Goal: Task Accomplishment & Management: Use online tool/utility

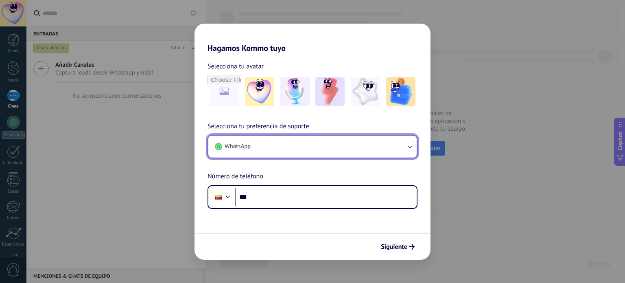
click at [323, 151] on button "WhatsApp" at bounding box center [312, 146] width 208 height 22
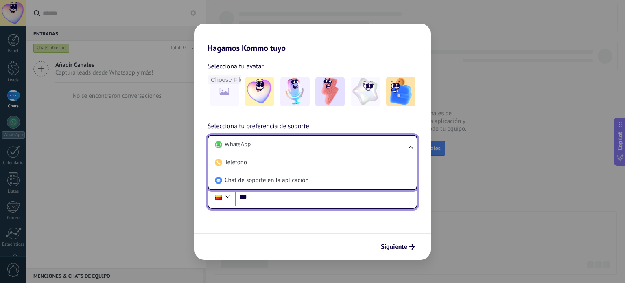
click at [288, 197] on input "***" at bounding box center [325, 197] width 181 height 19
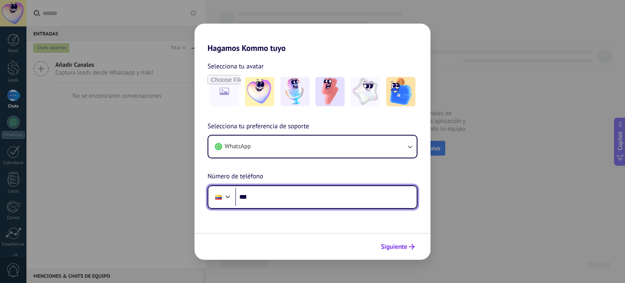
drag, startPoint x: 288, startPoint y: 197, endPoint x: 392, endPoint y: 242, distance: 113.3
click at [392, 242] on form "Selecciona tu avatar Selecciona tu preferencia de soporte WhatsApp Número de te…" at bounding box center [312, 156] width 236 height 207
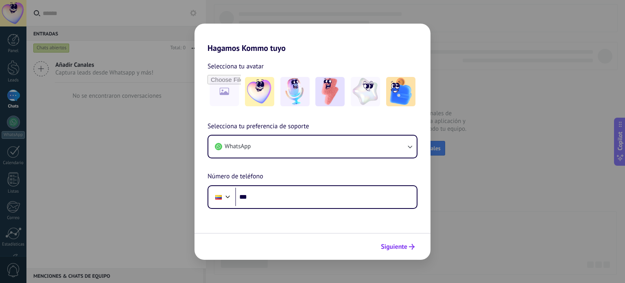
click at [392, 242] on button "Siguiente" at bounding box center [397, 247] width 41 height 14
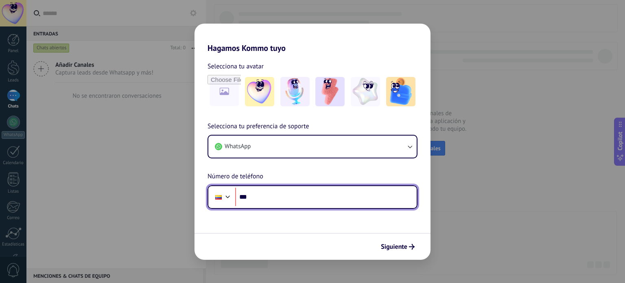
click at [310, 192] on input "***" at bounding box center [325, 197] width 181 height 19
type input "**********"
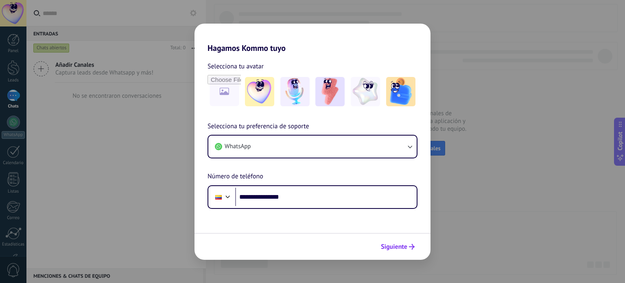
click at [407, 244] on span "Siguiente" at bounding box center [394, 247] width 26 height 6
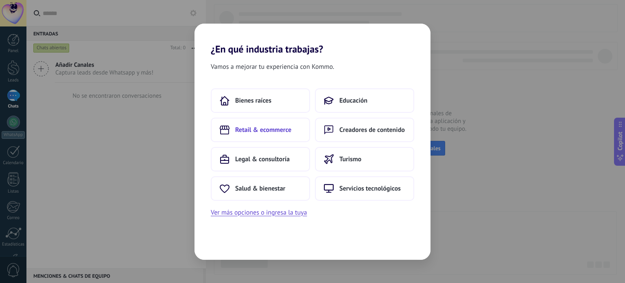
click at [281, 132] on span "Retail & ecommerce" at bounding box center [263, 130] width 56 height 8
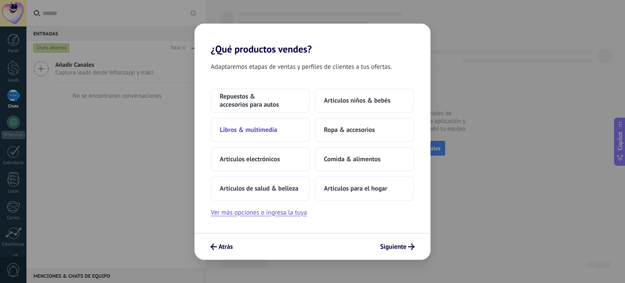
click at [286, 127] on button "Libros & multimedia" at bounding box center [260, 130] width 99 height 24
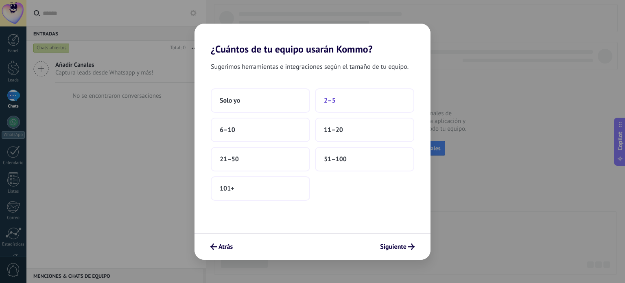
click at [331, 96] on span "2–5" at bounding box center [330, 100] width 12 height 8
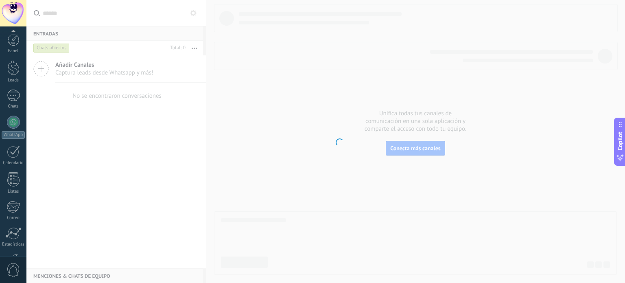
scroll to position [55, 0]
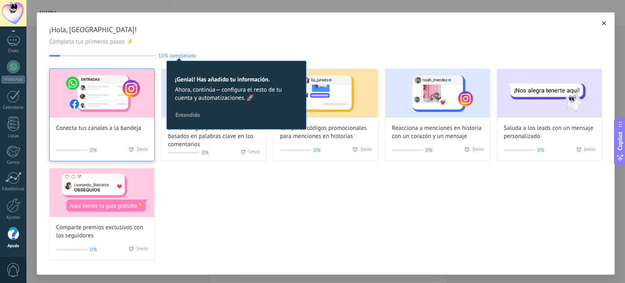
click at [145, 135] on div "Conecta tus canales a la bandeja 0% 2 min" at bounding box center [101, 114] width 105 height 93
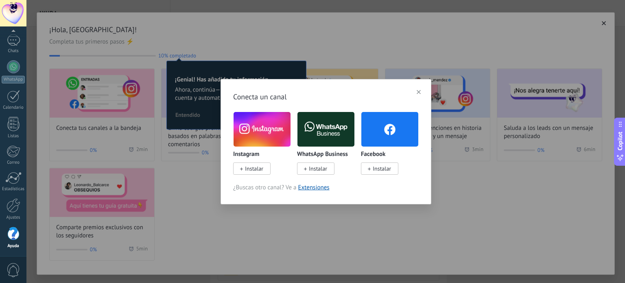
click at [277, 130] on img at bounding box center [262, 129] width 57 height 39
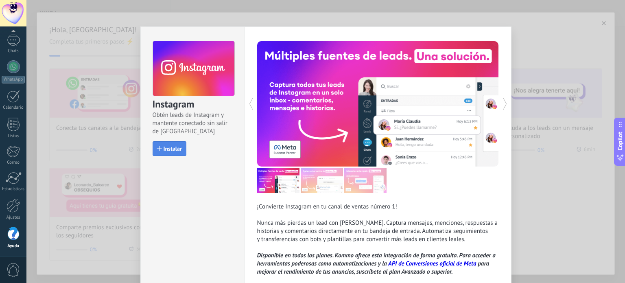
click at [178, 149] on span "Instalar" at bounding box center [173, 149] width 18 height 6
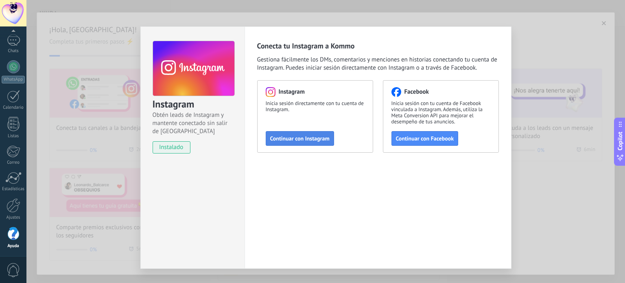
click at [298, 138] on span "Continuar con Instagram" at bounding box center [299, 138] width 59 height 6
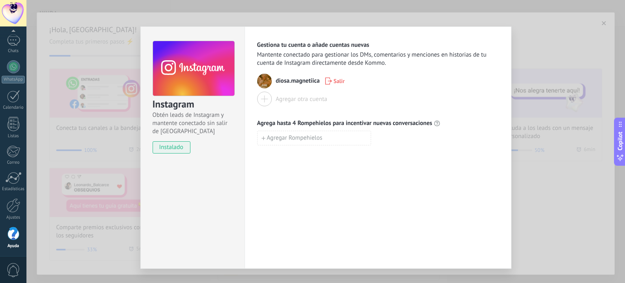
click at [522, 55] on div "Instagram Obtén leads de Instagram y mantente conectado sin salir de Kommo inst…" at bounding box center [325, 141] width 598 height 283
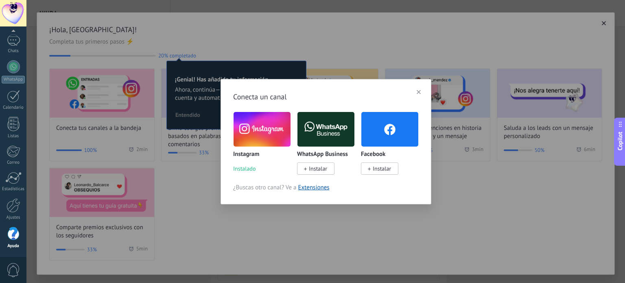
click at [338, 130] on img at bounding box center [325, 129] width 57 height 39
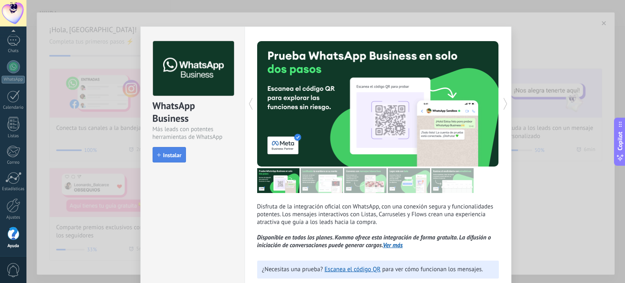
click at [164, 154] on span "Instalar" at bounding box center [172, 155] width 18 height 6
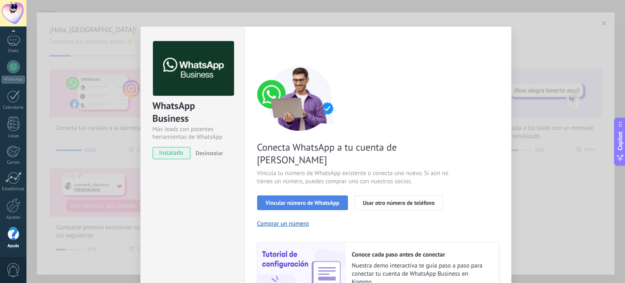
click at [311, 200] on span "Vincular número de WhatsApp" at bounding box center [303, 203] width 74 height 6
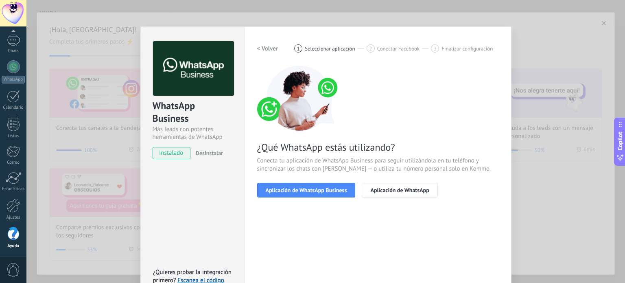
click at [268, 47] on h2 "< Volver" at bounding box center [267, 49] width 21 height 8
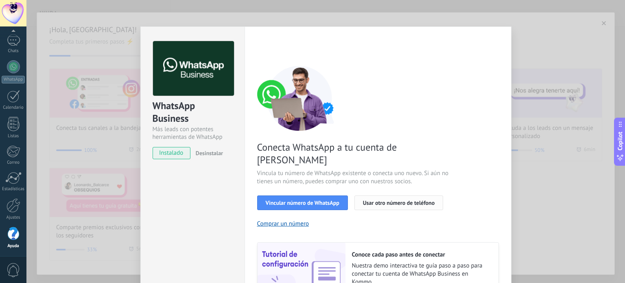
click at [383, 200] on span "Usar otro número de teléfono" at bounding box center [399, 203] width 72 height 6
click at [317, 200] on span "Vincular número de WhatsApp" at bounding box center [303, 203] width 74 height 6
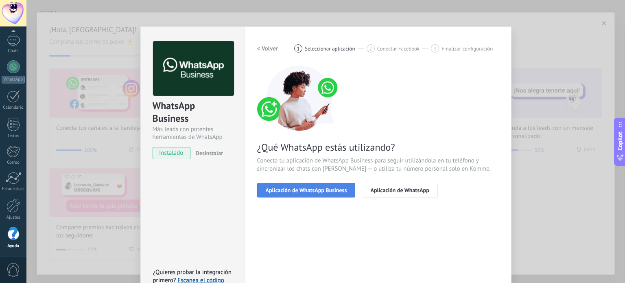
click at [334, 188] on span "Aplicación de WhatsApp Business" at bounding box center [306, 190] width 81 height 6
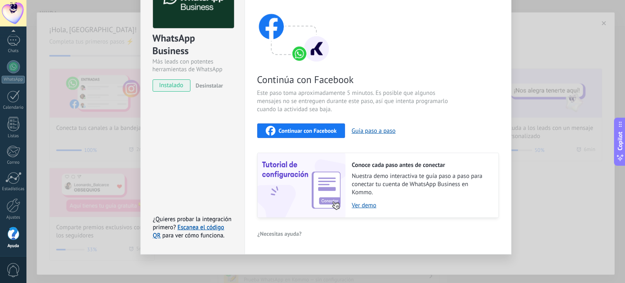
scroll to position [68, 0]
click at [328, 130] on span "Continuar con Facebook" at bounding box center [308, 130] width 58 height 6
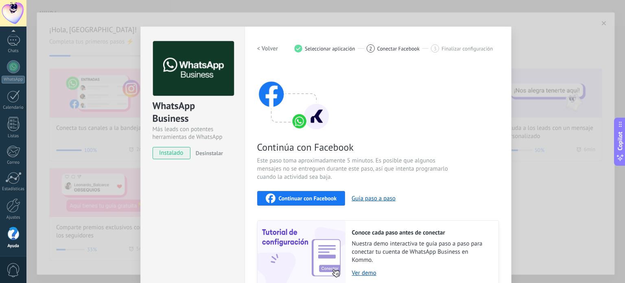
click at [317, 8] on div "WhatsApp Business Más leads con potentes herramientas de WhatsApp instalado Des…" at bounding box center [325, 141] width 598 height 283
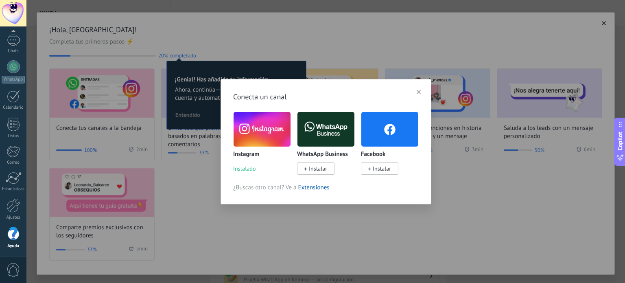
click at [373, 166] on span "Instalar" at bounding box center [382, 168] width 18 height 7
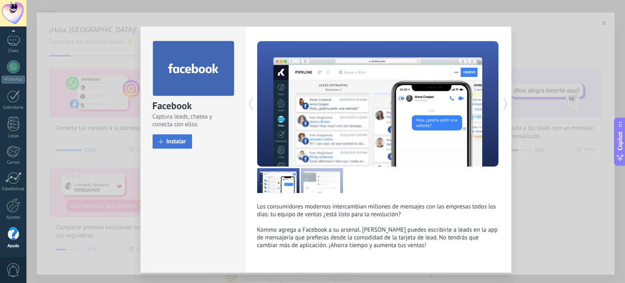
click at [179, 142] on span "Instalar" at bounding box center [176, 141] width 20 height 6
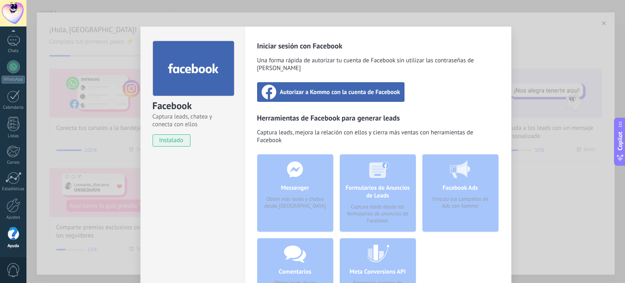
click at [393, 88] on span "Autorizar a Kommo con la cuenta de Facebook" at bounding box center [340, 92] width 120 height 8
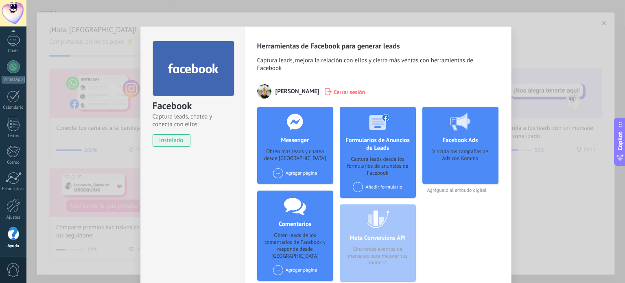
click at [550, 40] on div "Facebook Captura leads, chatea y conecta con ellos instalado Desinstalar Herram…" at bounding box center [325, 141] width 598 height 283
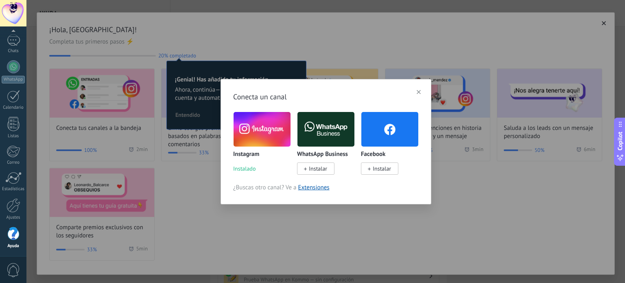
click at [352, 60] on div "Conecta un canal Instagram Instalado WhatsApp Business Instalar Facebook Instal…" at bounding box center [325, 141] width 598 height 283
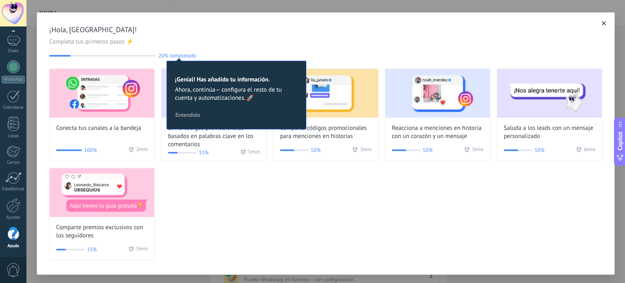
click at [264, 168] on div "Conecta tus canales a la bandeja 100% 2 min Envía códigos promocionales basados…" at bounding box center [325, 164] width 553 height 192
click at [186, 112] on span "Entendido" at bounding box center [187, 115] width 25 height 6
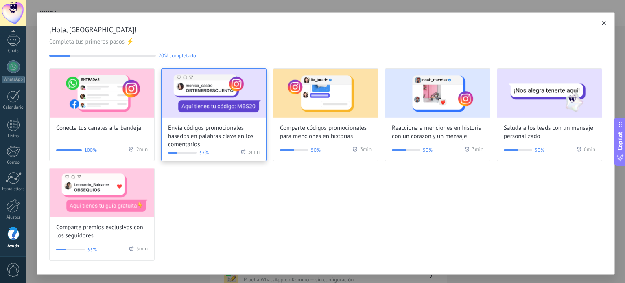
click at [195, 135] on span "Envía códigos promocionales basados en palabras clave en los comentarios" at bounding box center [214, 136] width 92 height 24
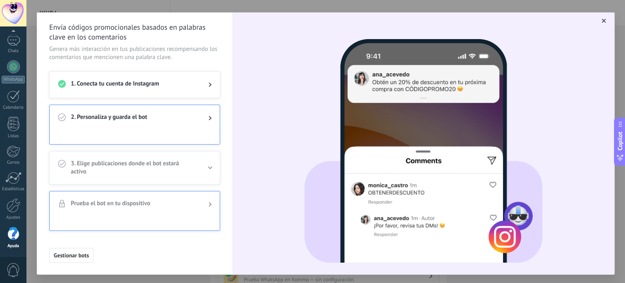
scroll to position [4, 0]
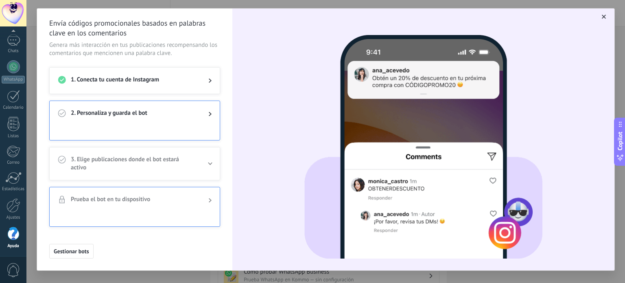
click at [157, 107] on div "2. Personaliza y guarda el bot" at bounding box center [135, 114] width 170 height 26
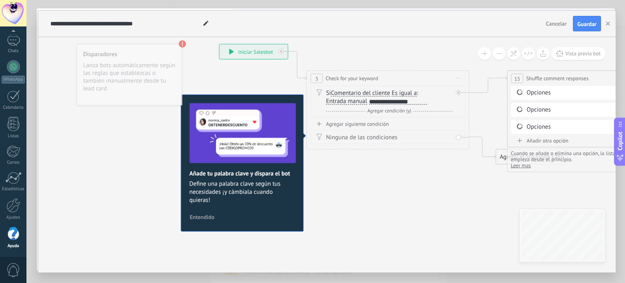
click at [125, 76] on div "Disparadores Lanza bots automáticamente según las reglas que establezcas o tamb…" at bounding box center [128, 74] width 105 height 61
click at [203, 24] on icon at bounding box center [205, 23] width 5 height 5
click at [143, 64] on div "Disparadores Lanza bots automáticamente según las reglas que establezcas o tamb…" at bounding box center [128, 74] width 105 height 61
click at [558, 22] on span "Cancelar" at bounding box center [556, 23] width 21 height 7
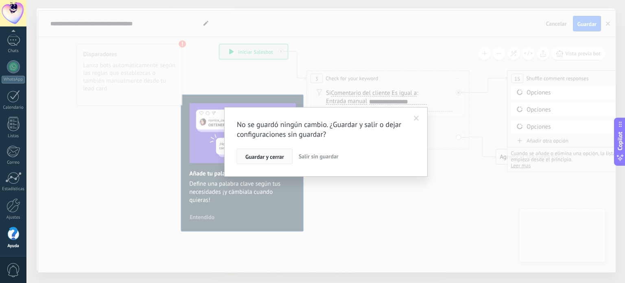
click at [267, 156] on span "Guardar y cerrar" at bounding box center [264, 157] width 39 height 6
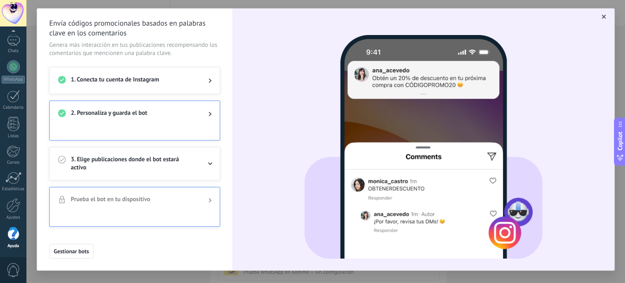
click at [602, 14] on span "button" at bounding box center [604, 17] width 4 height 6
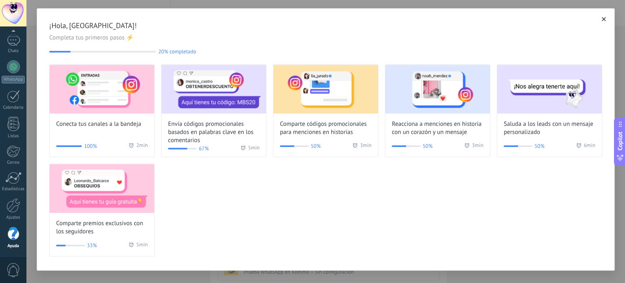
click at [603, 19] on icon "button" at bounding box center [604, 19] width 4 height 4
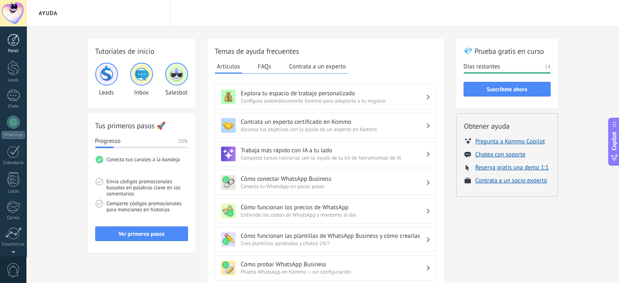
click at [13, 39] on div at bounding box center [13, 40] width 12 height 12
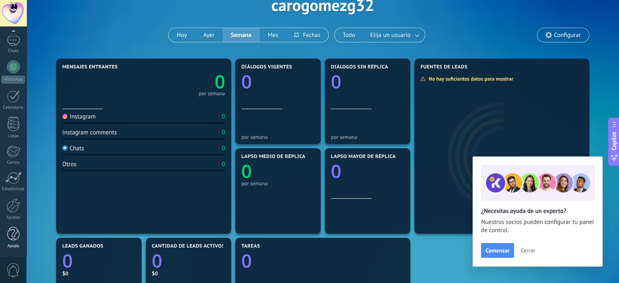
scroll to position [47, 0]
click at [15, 232] on div at bounding box center [13, 234] width 12 height 14
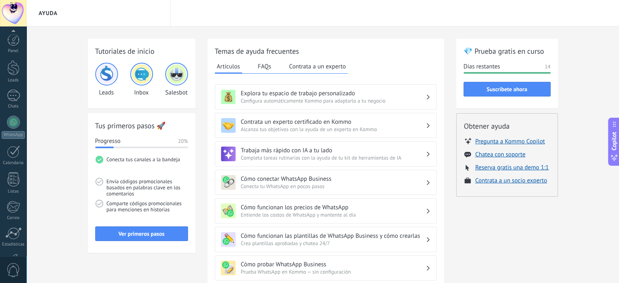
scroll to position [55, 0]
click at [11, 76] on div "WhatsApp" at bounding box center [13, 80] width 23 height 8
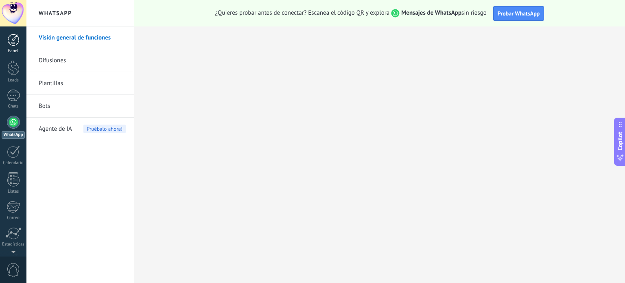
click at [14, 42] on div at bounding box center [13, 40] width 12 height 12
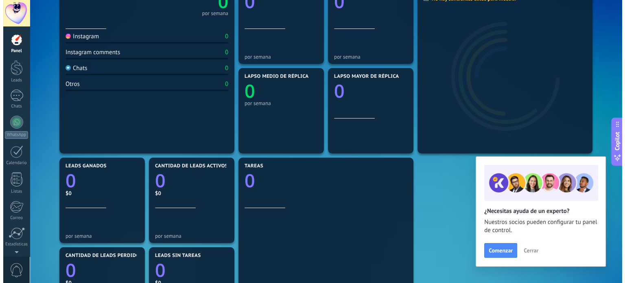
scroll to position [21, 0]
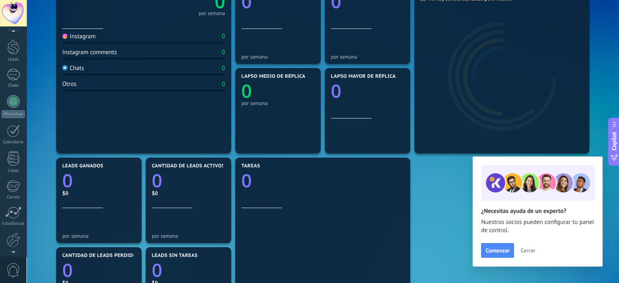
click at [15, 268] on span "0" at bounding box center [14, 270] width 14 height 14
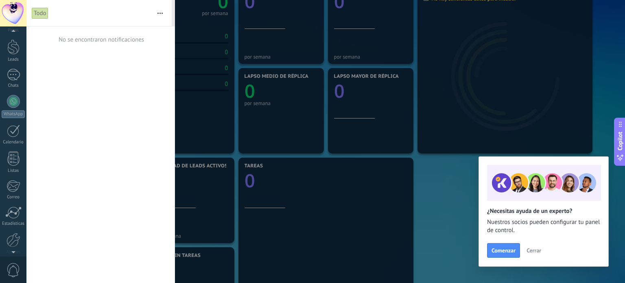
drag, startPoint x: 15, startPoint y: 268, endPoint x: 175, endPoint y: 72, distance: 253.3
click at [175, 72] on div at bounding box center [312, 141] width 625 height 283
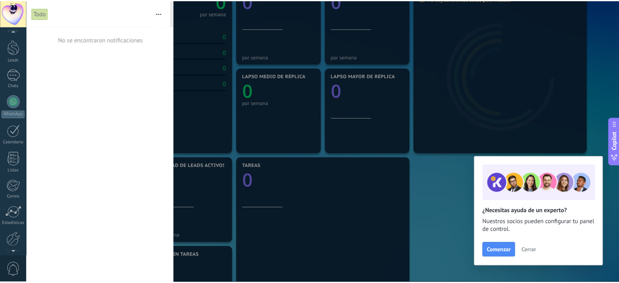
scroll to position [0, 0]
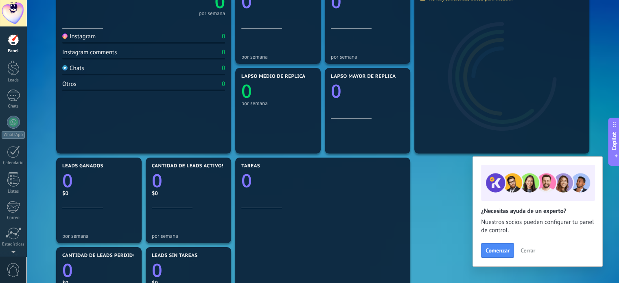
click at [527, 246] on button "Cerrar" at bounding box center [528, 250] width 22 height 12
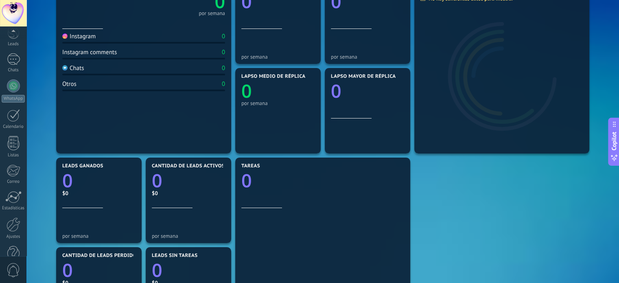
scroll to position [55, 0]
click at [11, 217] on div "Ajustes" at bounding box center [14, 217] width 24 height 5
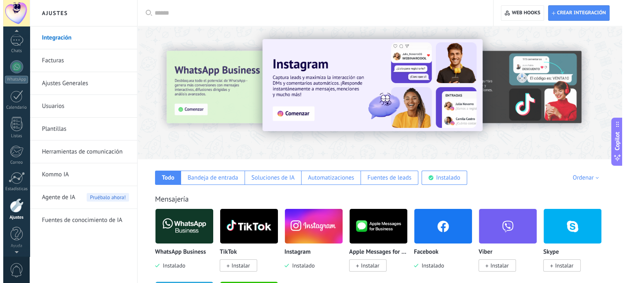
scroll to position [41, 0]
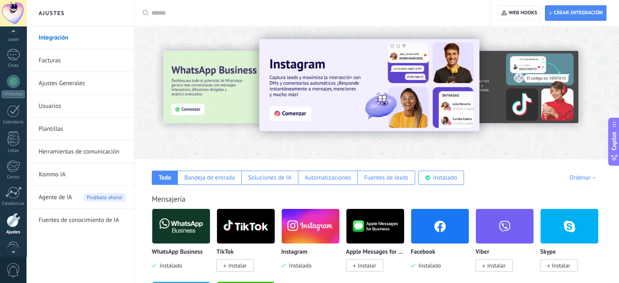
click at [20, 20] on div at bounding box center [13, 13] width 26 height 26
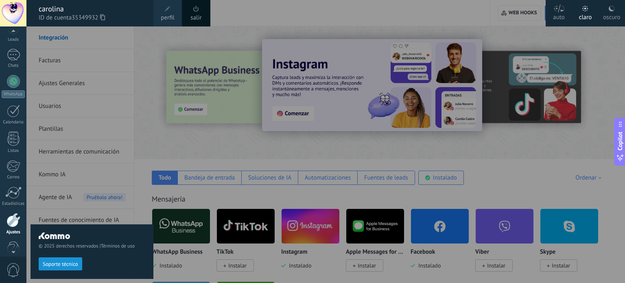
scroll to position [55, 0]
click at [170, 13] on span "perfil" at bounding box center [167, 17] width 13 height 9
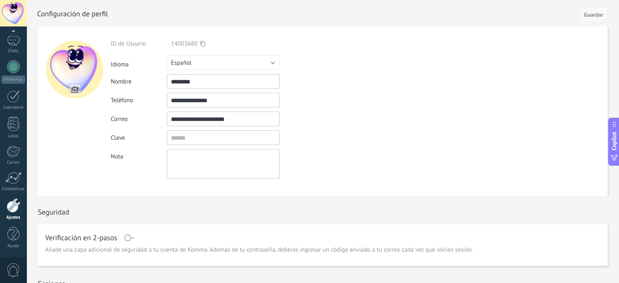
click at [594, 14] on span "Guardar" at bounding box center [593, 15] width 19 height 6
click at [11, 47] on link "Chats" at bounding box center [13, 44] width 26 height 20
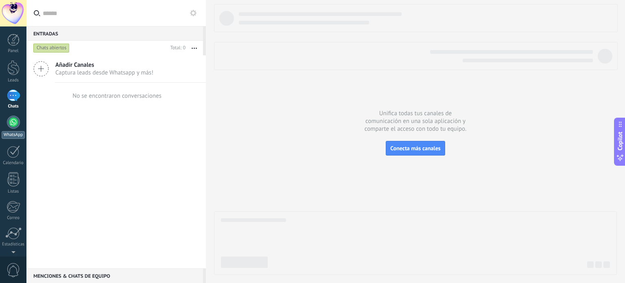
click at [14, 119] on div at bounding box center [13, 122] width 13 height 13
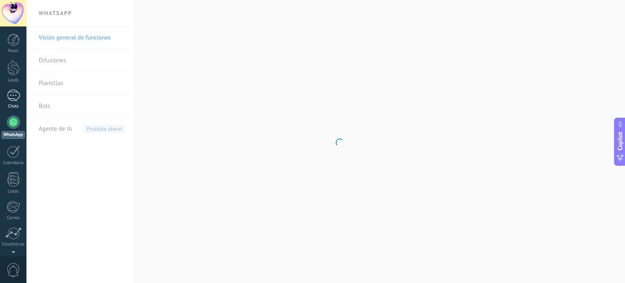
click at [11, 94] on div at bounding box center [13, 96] width 13 height 12
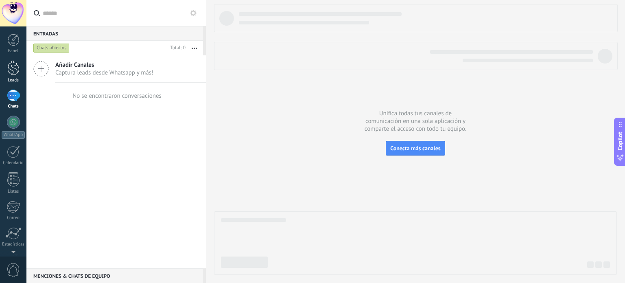
click at [9, 71] on div at bounding box center [13, 67] width 12 height 15
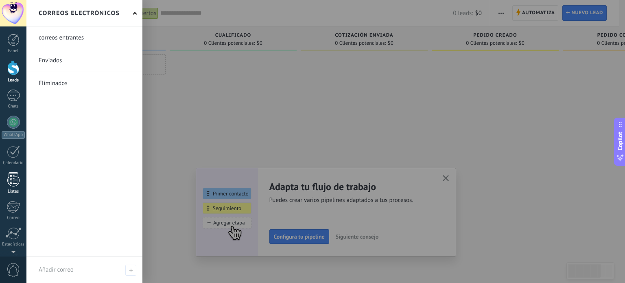
click at [14, 177] on div at bounding box center [13, 179] width 12 height 14
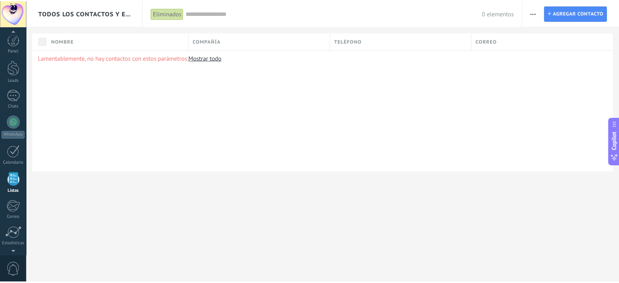
scroll to position [55, 0]
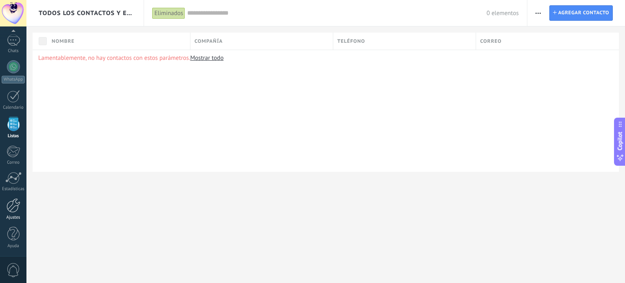
click at [13, 207] on div at bounding box center [14, 205] width 14 height 14
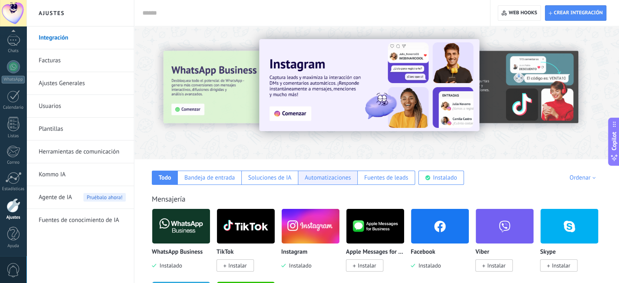
click at [320, 178] on div "Automatizaciones" at bounding box center [328, 178] width 46 height 8
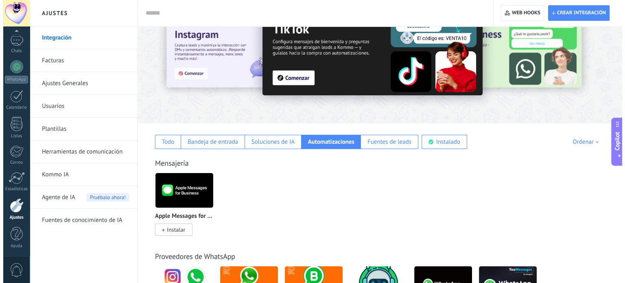
scroll to position [34, 0]
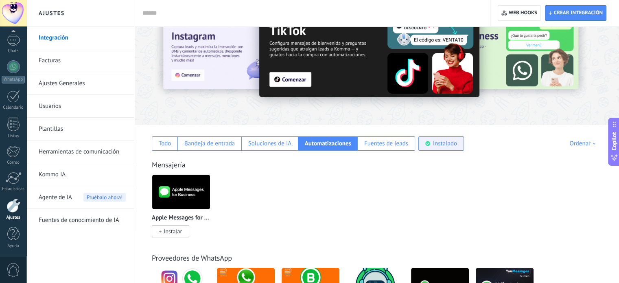
click at [431, 144] on div "Instalado" at bounding box center [441, 143] width 46 height 14
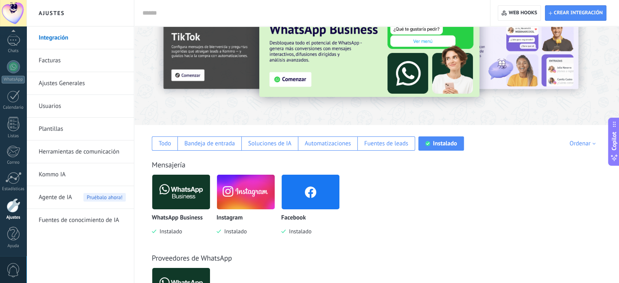
click at [239, 188] on img at bounding box center [246, 191] width 58 height 39
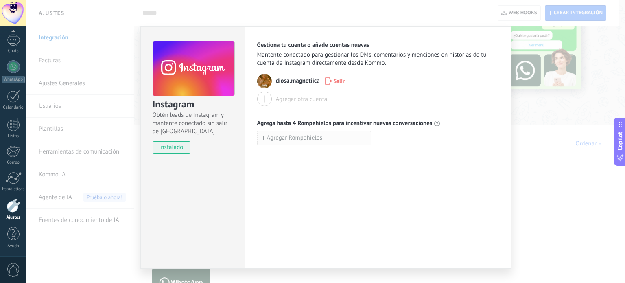
click at [277, 136] on span "Agregar Rompehielos" at bounding box center [295, 138] width 56 height 6
click at [360, 87] on div "diosa.magnetiica Salir" at bounding box center [378, 81] width 242 height 15
click at [245, 42] on div "Gestiona tu cuenta o añade cuentas nuevas Mantente conectado para gestionar los…" at bounding box center [378, 147] width 267 height 242
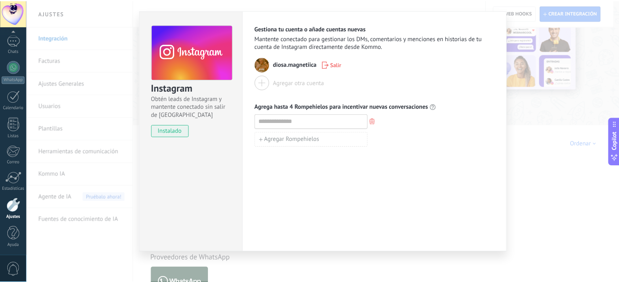
scroll to position [0, 0]
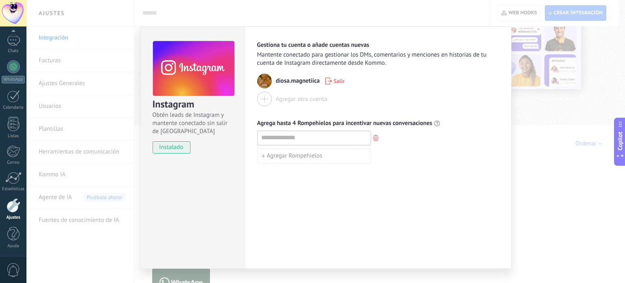
click at [547, 199] on div "Instagram Obtén leads de Instagram y mantente conectado sin salir de Kommo inst…" at bounding box center [325, 141] width 598 height 283
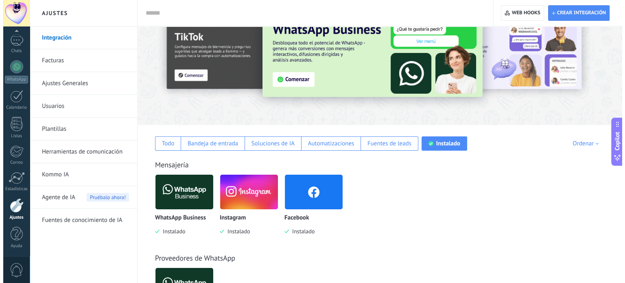
scroll to position [102, 0]
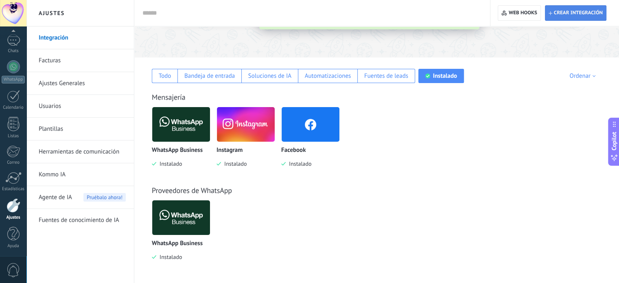
click at [581, 13] on span "Crear integración" at bounding box center [578, 13] width 49 height 7
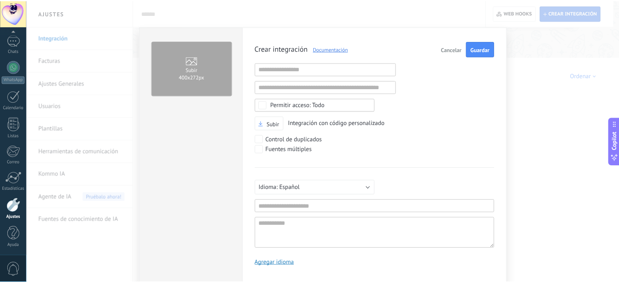
scroll to position [8, 0]
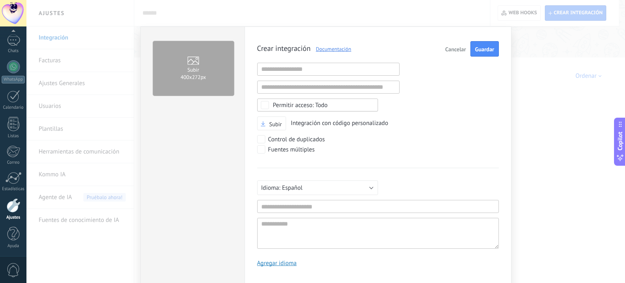
click at [451, 50] on span "Cancelar" at bounding box center [455, 49] width 21 height 6
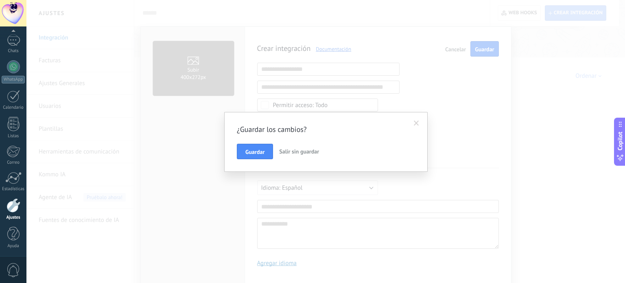
click at [286, 153] on span "Salir sin guardar" at bounding box center [299, 151] width 40 height 7
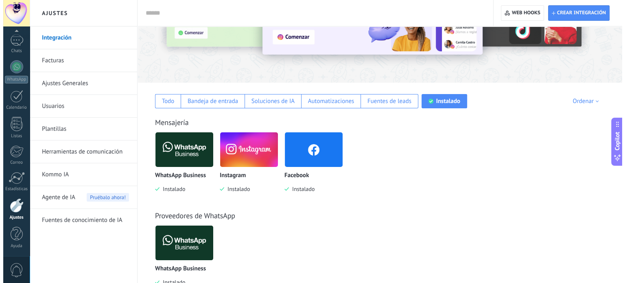
scroll to position [102, 0]
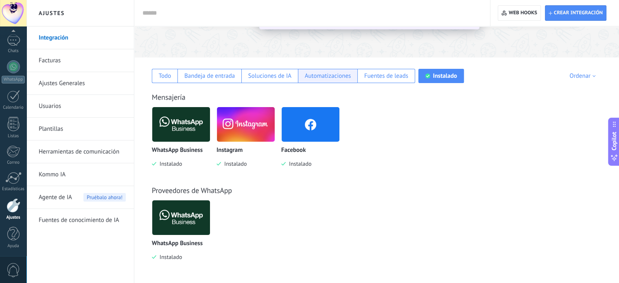
click at [319, 77] on div "Automatizaciones" at bounding box center [328, 76] width 46 height 8
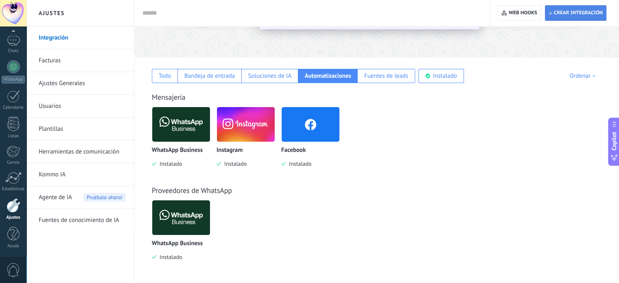
click at [556, 15] on span "Crear integración" at bounding box center [578, 13] width 49 height 7
type textarea "**********"
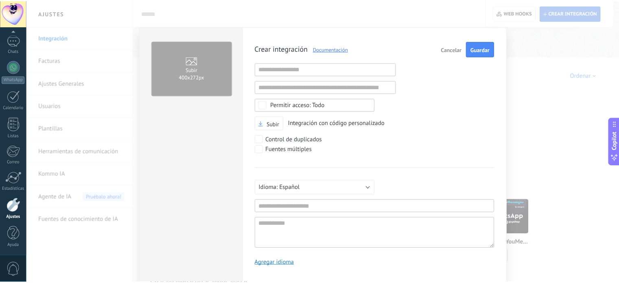
scroll to position [8, 0]
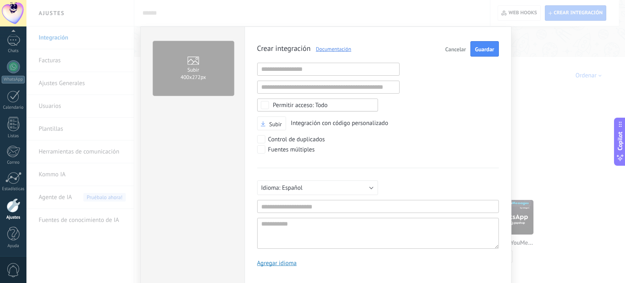
click at [452, 52] on span "Cancelar" at bounding box center [455, 49] width 21 height 6
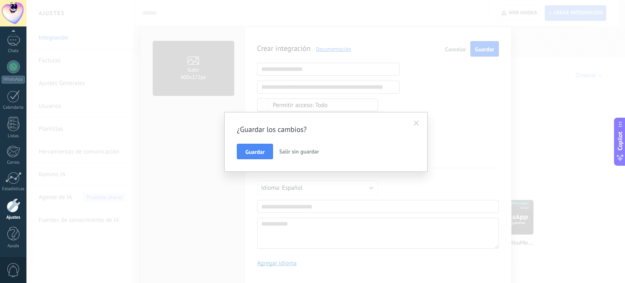
click at [283, 153] on span "Salir sin guardar" at bounding box center [299, 151] width 40 height 7
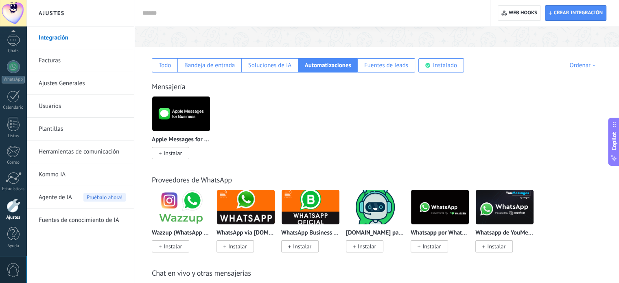
scroll to position [113, 0]
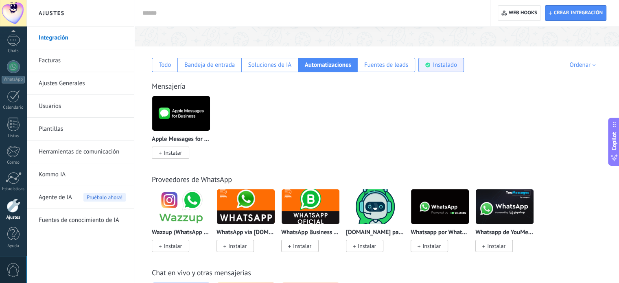
click at [441, 59] on div "Instalado" at bounding box center [441, 65] width 46 height 14
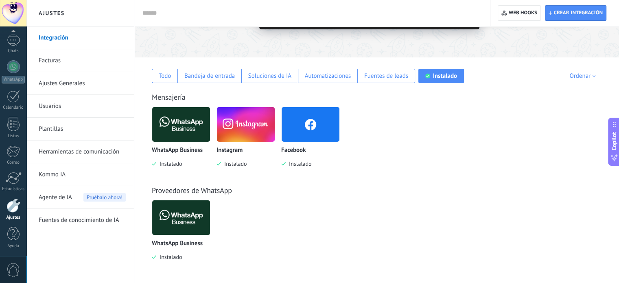
scroll to position [102, 0]
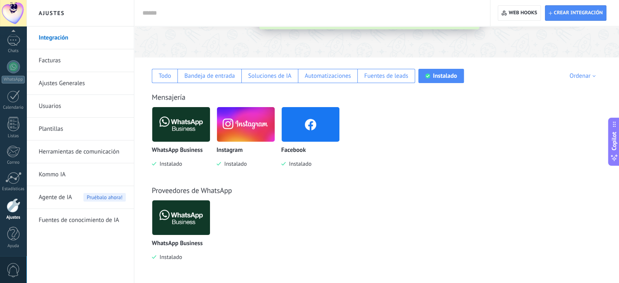
click at [236, 127] on img at bounding box center [246, 124] width 58 height 39
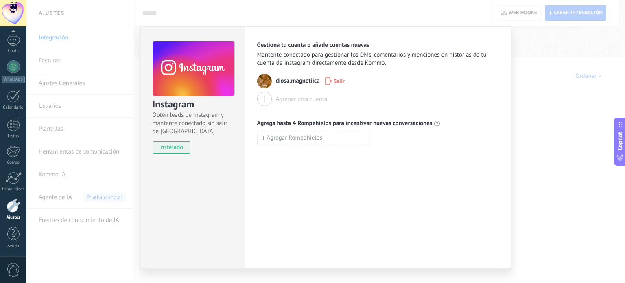
click at [209, 74] on use at bounding box center [193, 68] width 81 height 55
click at [318, 122] on span "Agrega hasta 4 Rompehielos para incentivar nuevas conversaciones" at bounding box center [344, 123] width 175 height 8
click at [541, 78] on div "Instagram Obtén leads de Instagram y mantente conectado sin salir de Kommo inst…" at bounding box center [325, 141] width 598 height 283
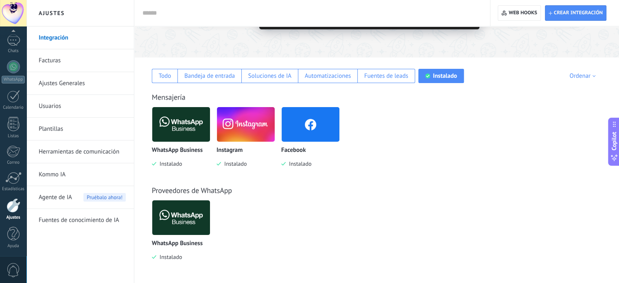
click at [258, 169] on div "Proveedores de WhatsApp WhatsApp Business Instalado" at bounding box center [376, 215] width 468 height 93
drag, startPoint x: 259, startPoint y: 153, endPoint x: 277, endPoint y: 205, distance: 55.1
click at [277, 205] on div "WhatsApp Business Instalado" at bounding box center [381, 236] width 458 height 73
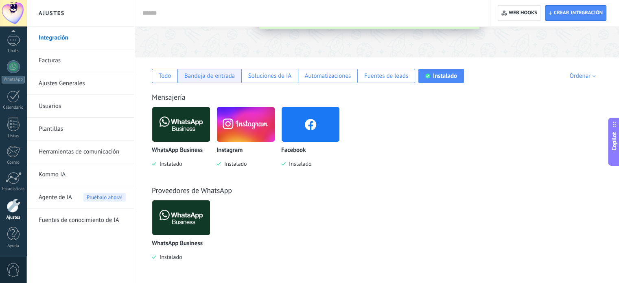
click at [212, 73] on div "Bandeja de entrada" at bounding box center [209, 76] width 50 height 8
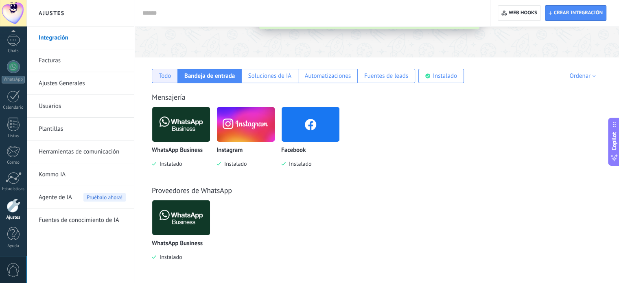
click at [168, 74] on div "Todo" at bounding box center [165, 76] width 13 height 8
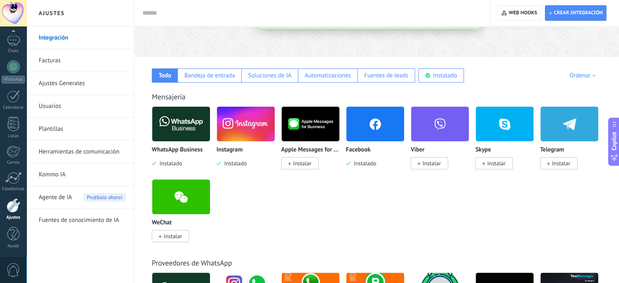
scroll to position [113, 0]
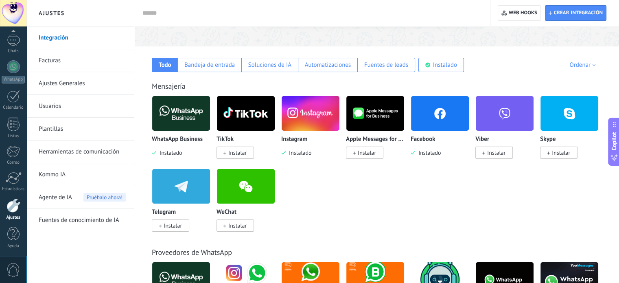
click at [314, 102] on img at bounding box center [311, 113] width 58 height 39
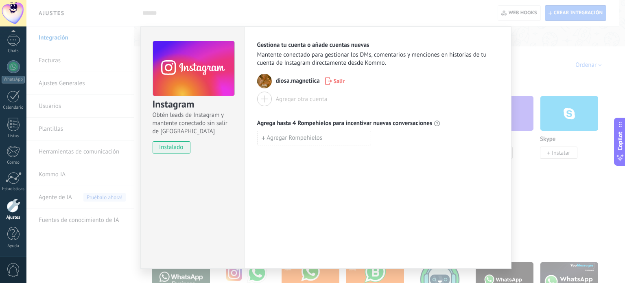
click at [172, 151] on span "instalado" at bounding box center [171, 147] width 37 height 12
click at [204, 93] on use at bounding box center [193, 68] width 81 height 55
click at [196, 116] on span "Obtén leads de Instagram y mantente conectado sin salir de [GEOGRAPHIC_DATA]" at bounding box center [193, 123] width 81 height 24
click at [285, 140] on span "Agregar Rompehielos" at bounding box center [295, 138] width 56 height 6
click at [285, 134] on input at bounding box center [314, 137] width 113 height 13
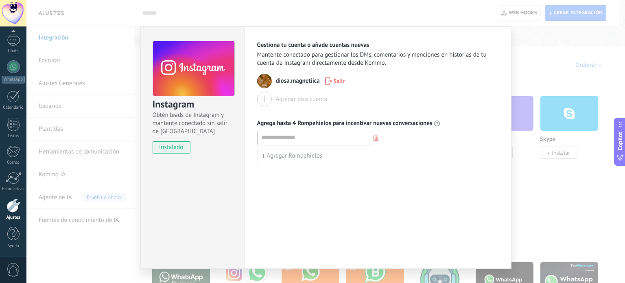
drag, startPoint x: 406, startPoint y: 63, endPoint x: 409, endPoint y: 59, distance: 5.3
click at [409, 59] on span "Mantente conectado para gestionar los DMs, comentarios y menciones en historias…" at bounding box center [378, 59] width 242 height 16
click at [455, 31] on div "Gestiona tu cuenta o añade cuentas nuevas Mantente conectado para gestionar los…" at bounding box center [378, 147] width 267 height 242
click at [511, 46] on div "Instagram Obtén leads de Instagram y mantente conectado sin salir de Kommo inst…" at bounding box center [325, 141] width 598 height 283
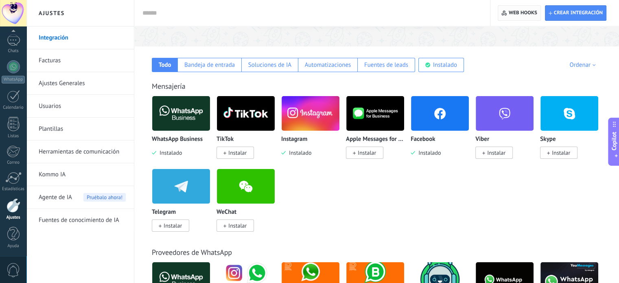
click at [523, 14] on span "Web hooks 0" at bounding box center [523, 13] width 28 height 7
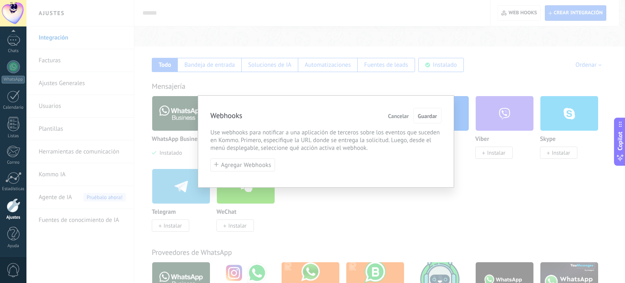
click at [405, 113] on span "Cancelar" at bounding box center [398, 116] width 21 height 6
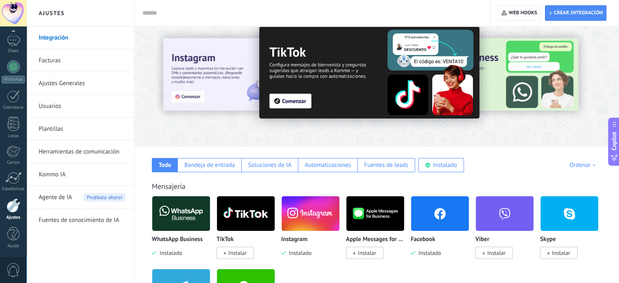
scroll to position [7, 0]
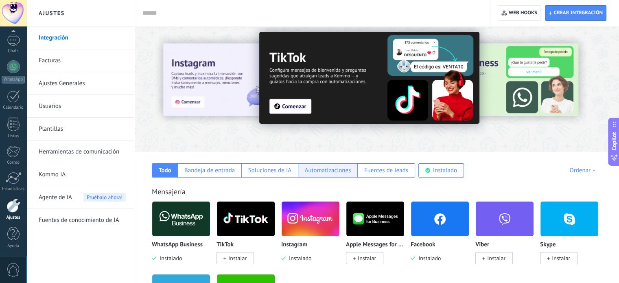
click at [327, 170] on div "Automatizaciones" at bounding box center [328, 170] width 46 height 8
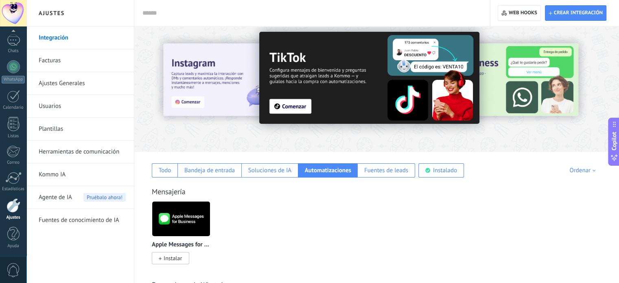
click at [299, 219] on div "Apple Messages for Business Instalar" at bounding box center [381, 237] width 458 height 73
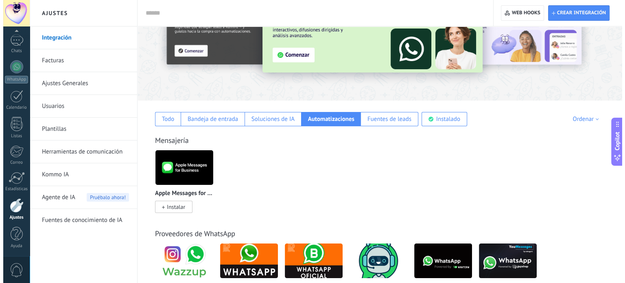
scroll to position [59, 0]
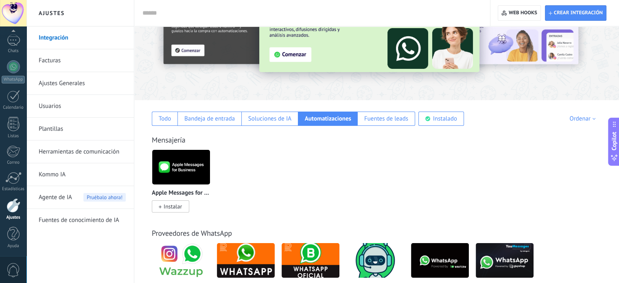
click at [175, 203] on span "Instalar" at bounding box center [173, 206] width 18 height 7
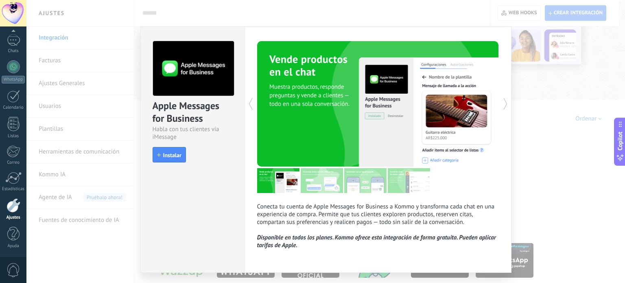
click at [545, 123] on div "Apple Messages for Business Habla con tus clientes vía iMessage install Instala…" at bounding box center [325, 141] width 598 height 283
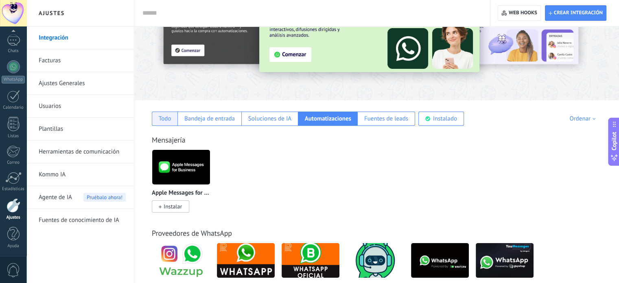
click at [170, 120] on div "Todo" at bounding box center [165, 119] width 13 height 8
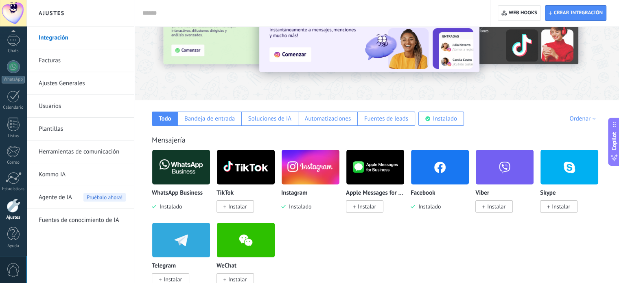
click at [306, 162] on img at bounding box center [311, 166] width 58 height 39
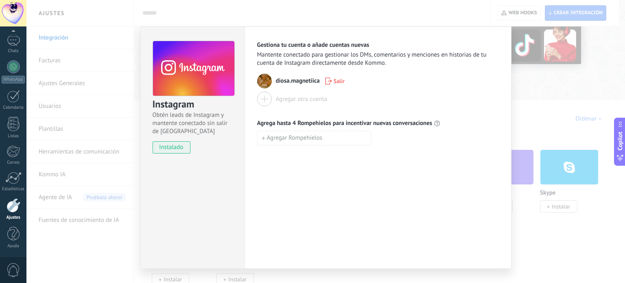
click at [411, 54] on span "Mantente conectado para gestionar los DMs, comentarios y menciones en historias…" at bounding box center [378, 59] width 242 height 16
click at [330, 81] on use "button" at bounding box center [328, 80] width 7 height 7
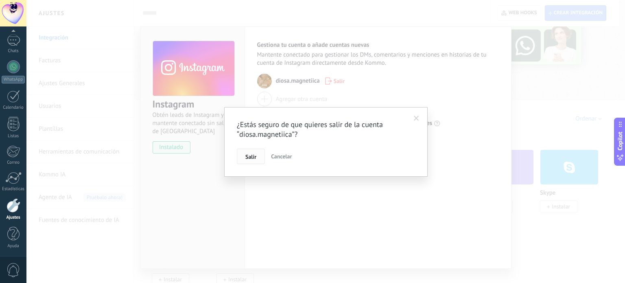
click at [256, 152] on button "Salir" at bounding box center [251, 155] width 28 height 15
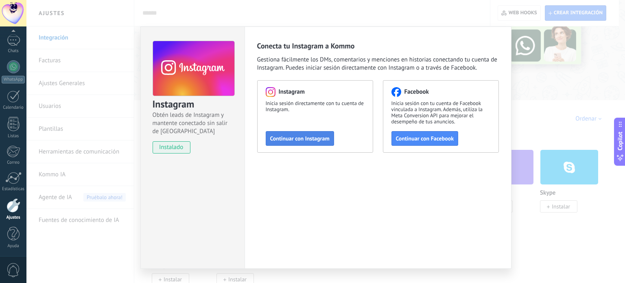
click at [283, 139] on span "Continuar con Instagram" at bounding box center [299, 138] width 59 height 6
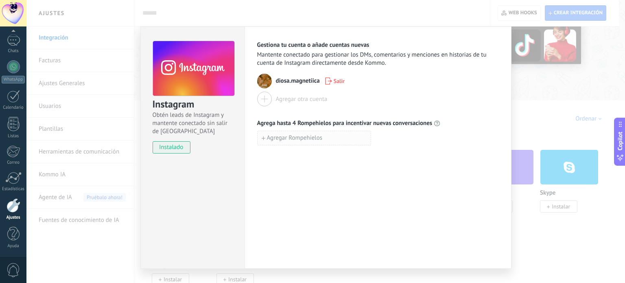
click at [273, 136] on span "Agregar Rompehielos" at bounding box center [295, 138] width 56 height 6
type input "*"
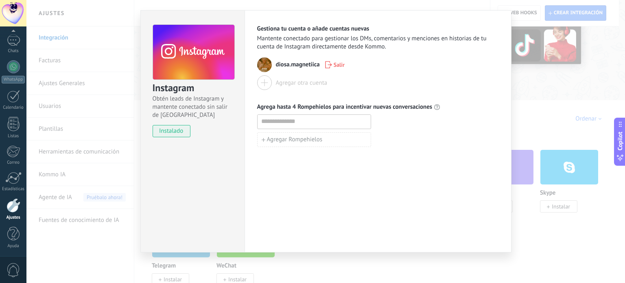
scroll to position [16, 0]
click at [535, 110] on div "Instagram Obtén leads de Instagram y mantente conectado sin salir de Kommo inst…" at bounding box center [325, 141] width 598 height 283
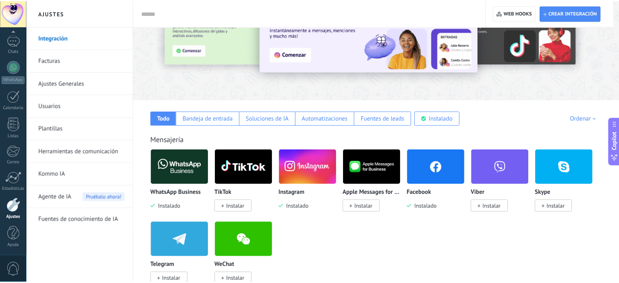
scroll to position [0, 0]
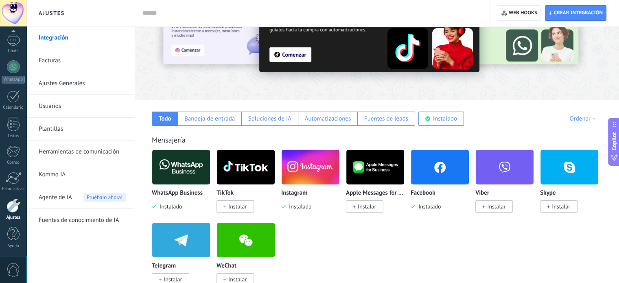
click at [103, 131] on link "Plantillas" at bounding box center [82, 129] width 87 height 23
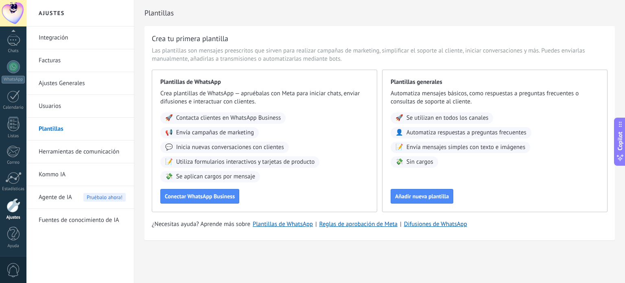
click at [73, 152] on link "Herramientas de comunicación" at bounding box center [82, 151] width 87 height 23
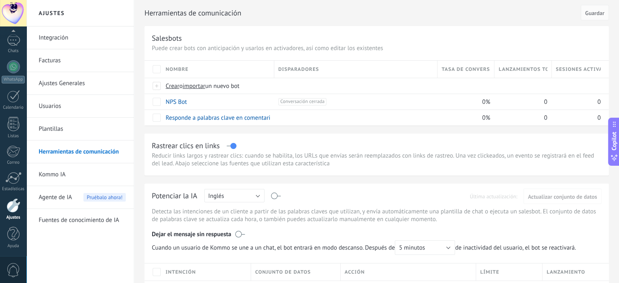
click at [72, 107] on link "Usuarios" at bounding box center [82, 106] width 87 height 23
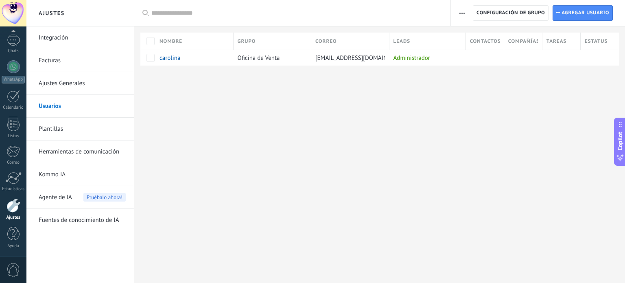
click at [62, 47] on link "Integración" at bounding box center [82, 37] width 87 height 23
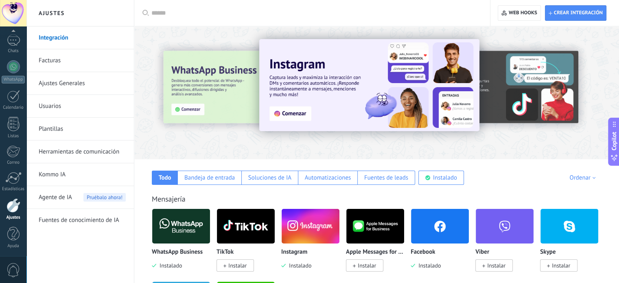
click at [280, 118] on img at bounding box center [369, 85] width 220 height 92
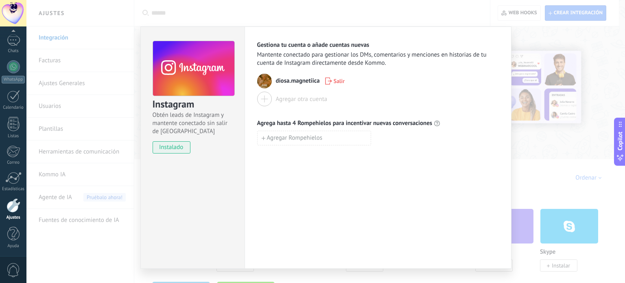
click at [465, 164] on div "Gestiona tu cuenta o añade cuentas nuevas Mantente conectado para gestionar los…" at bounding box center [378, 147] width 267 height 242
click at [522, 174] on div "Instagram Obtén leads de Instagram y mantente conectado sin salir de Kommo inst…" at bounding box center [325, 141] width 598 height 283
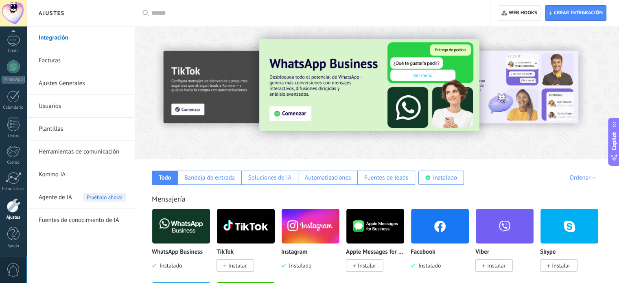
click at [171, 229] on img at bounding box center [181, 225] width 58 height 39
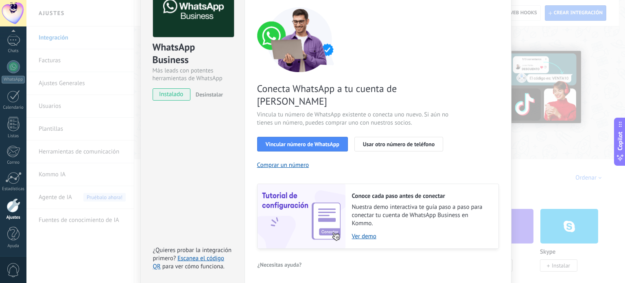
scroll to position [78, 0]
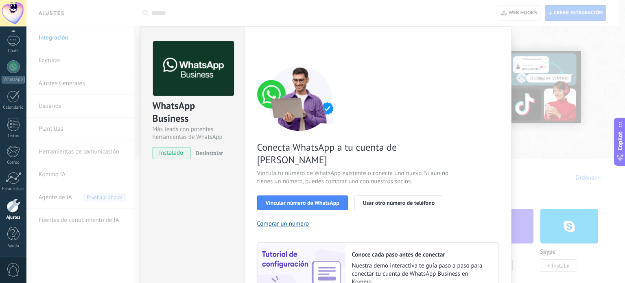
click at [529, 56] on div "WhatsApp Business Más leads con potentes herramientas de WhatsApp instalado Des…" at bounding box center [325, 141] width 598 height 283
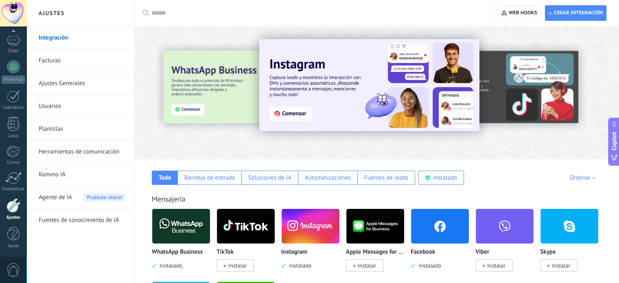
click at [251, 239] on img at bounding box center [246, 225] width 58 height 39
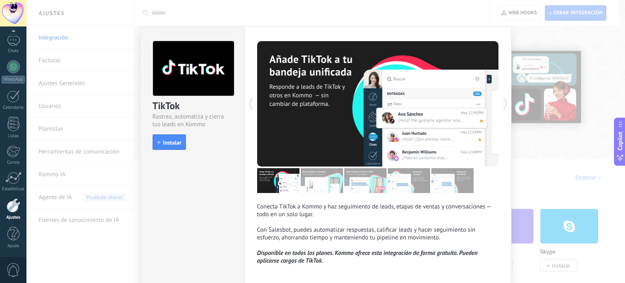
click at [174, 151] on div "TikTok Rastrea, automatiza y cierra tus leads en Kommo install Instalar" at bounding box center [193, 91] width 104 height 129
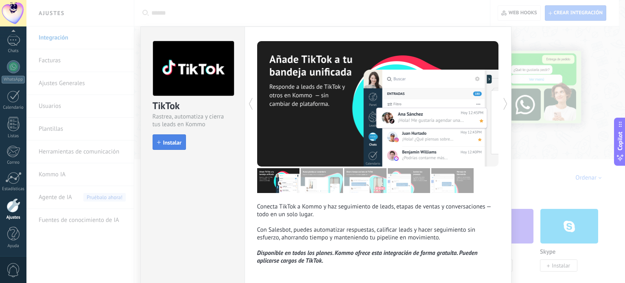
click at [172, 136] on button "Instalar" at bounding box center [169, 141] width 33 height 15
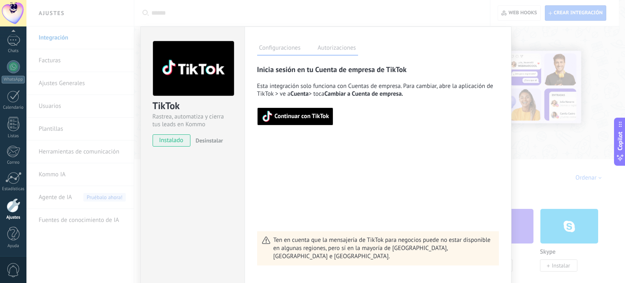
click at [324, 118] on span "Continuar con TikTok" at bounding box center [302, 117] width 55 height 6
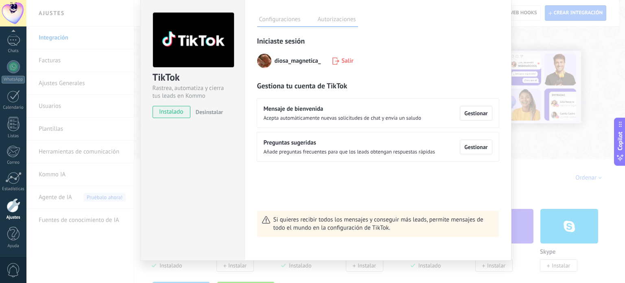
scroll to position [29, 0]
click at [404, 121] on div "Mensaje de bienvenida Acepta automáticamente nuevas solicitudes de chat y envía…" at bounding box center [378, 112] width 242 height 29
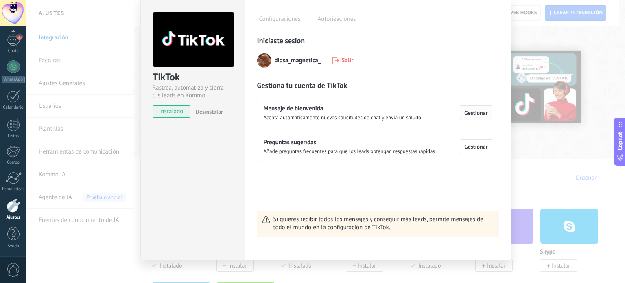
click at [462, 111] on button "Gestionar" at bounding box center [476, 112] width 32 height 15
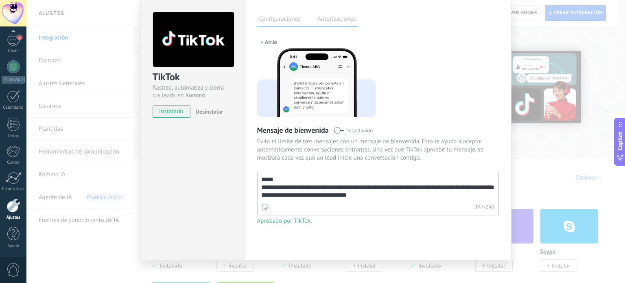
scroll to position [36, 0]
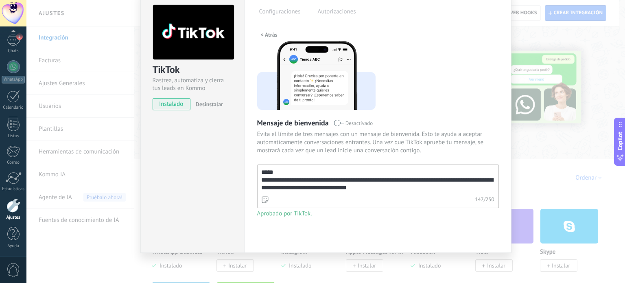
click at [385, 142] on span "Evita el límite de tres mensajes con un mensaje de bienvenida. Esto te ayuda a …" at bounding box center [378, 142] width 242 height 24
click at [327, 197] on div "147 / 250" at bounding box center [378, 200] width 242 height 15
click at [327, 194] on textarea "**********" at bounding box center [378, 179] width 240 height 29
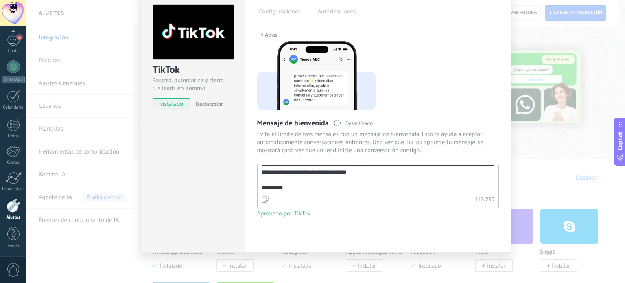
scroll to position [15, 0]
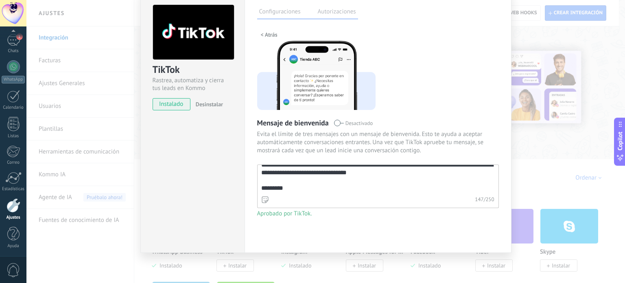
click at [266, 36] on span "< Atrás" at bounding box center [269, 35] width 17 height 6
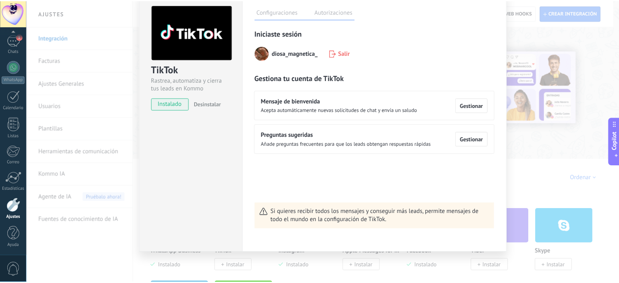
scroll to position [0, 0]
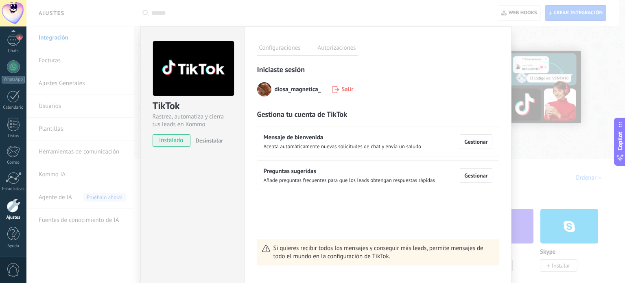
click at [548, 38] on div "TikTok Rastrea, automatiza y cierra tus leads en Kommo instalado Desinstalar Co…" at bounding box center [325, 141] width 598 height 283
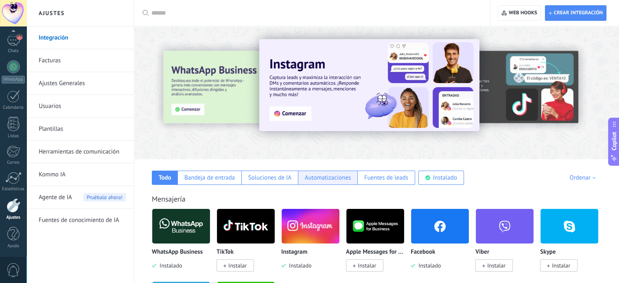
click at [314, 180] on div "Automatizaciones" at bounding box center [328, 178] width 46 height 8
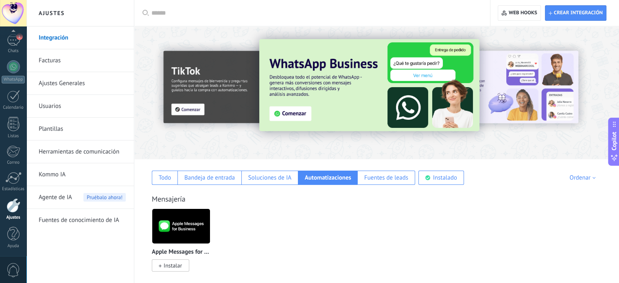
click at [592, 175] on div "Ordenar" at bounding box center [583, 178] width 29 height 8
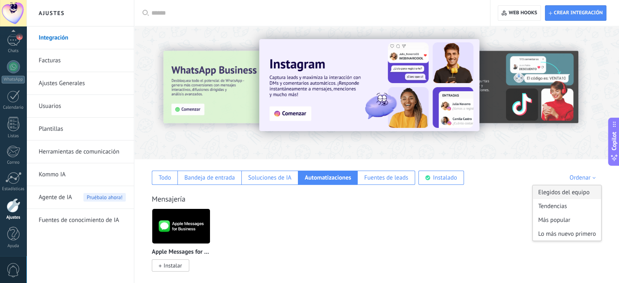
click at [561, 192] on div "Elegidos del equipo" at bounding box center [567, 192] width 68 height 14
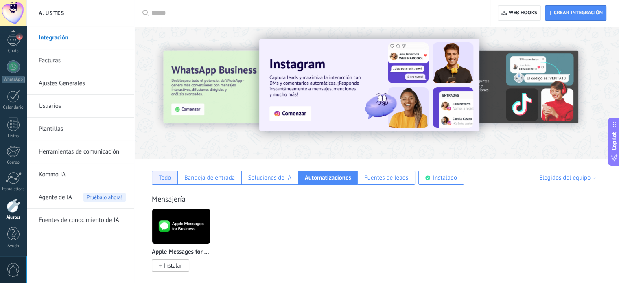
click at [154, 179] on div "Todo" at bounding box center [165, 177] width 26 height 14
